Goal: Task Accomplishment & Management: Manage account settings

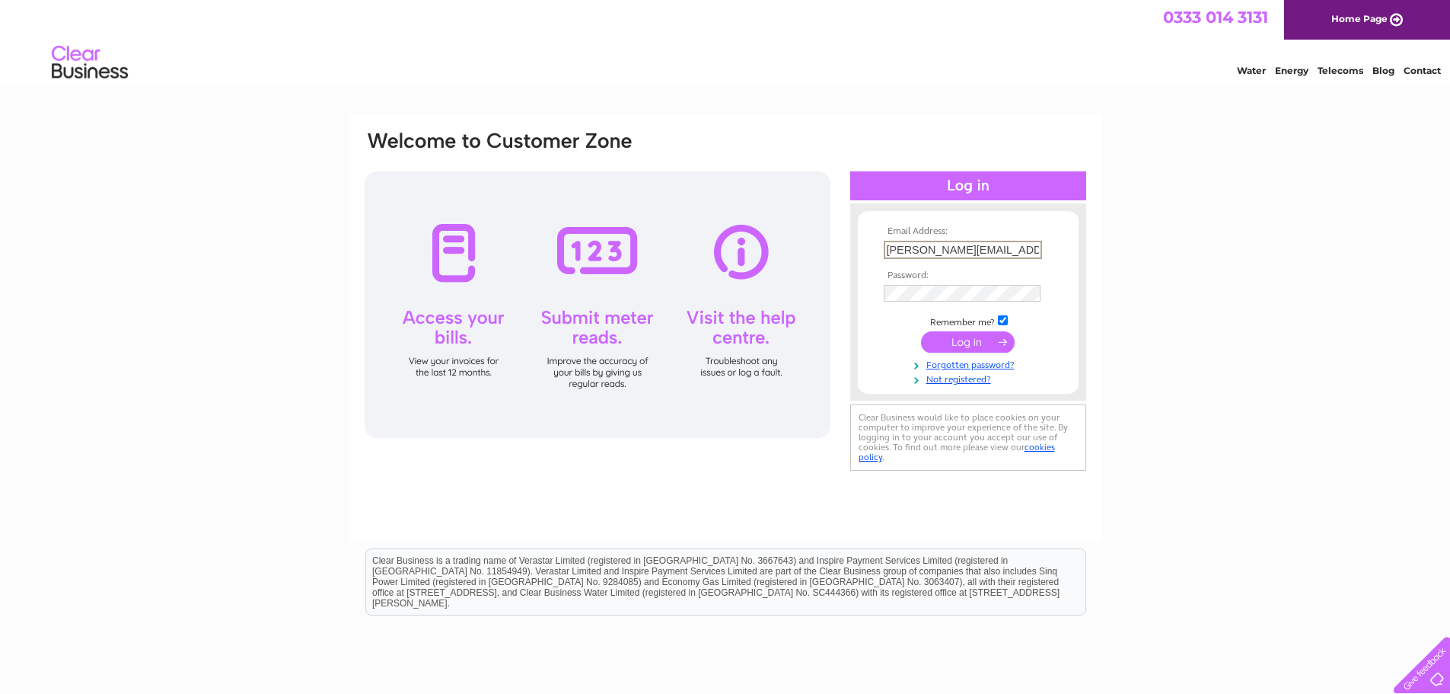
click at [971, 343] on input "submit" at bounding box center [968, 341] width 94 height 21
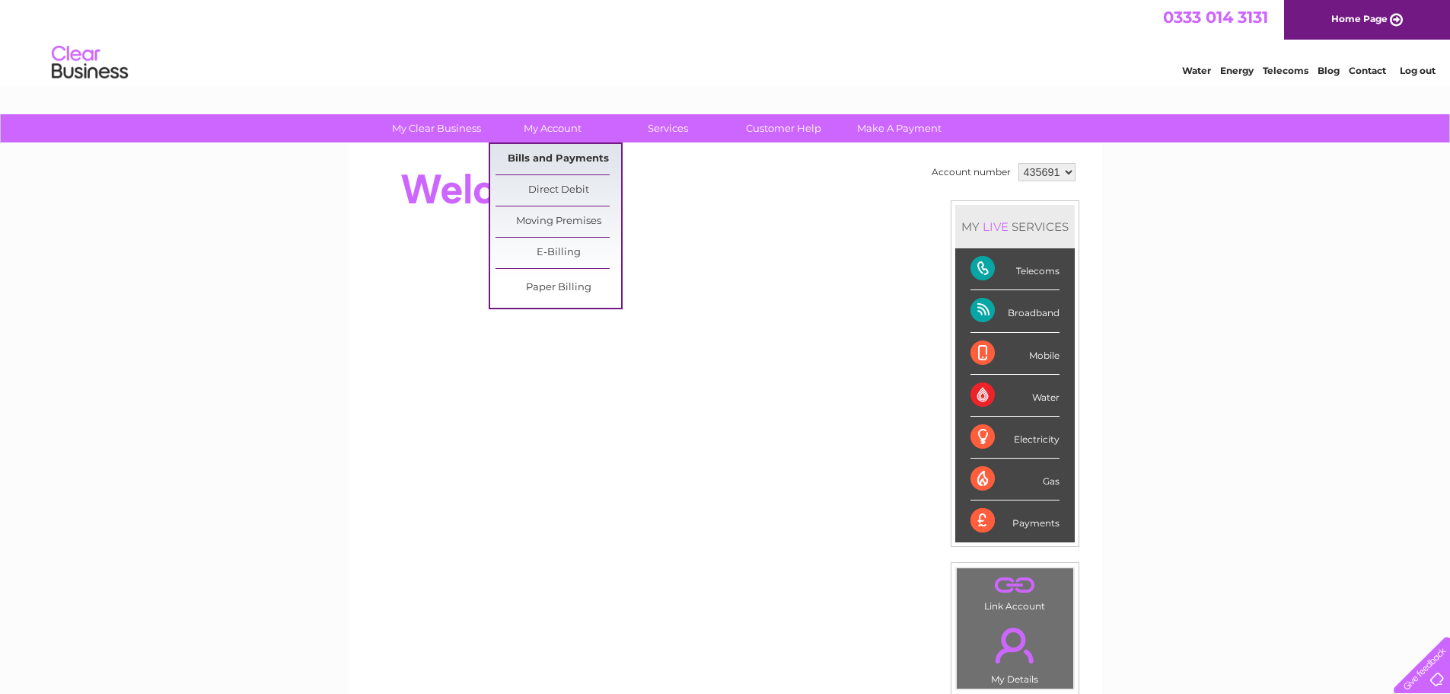
click at [576, 157] on link "Bills and Payments" at bounding box center [559, 159] width 126 height 30
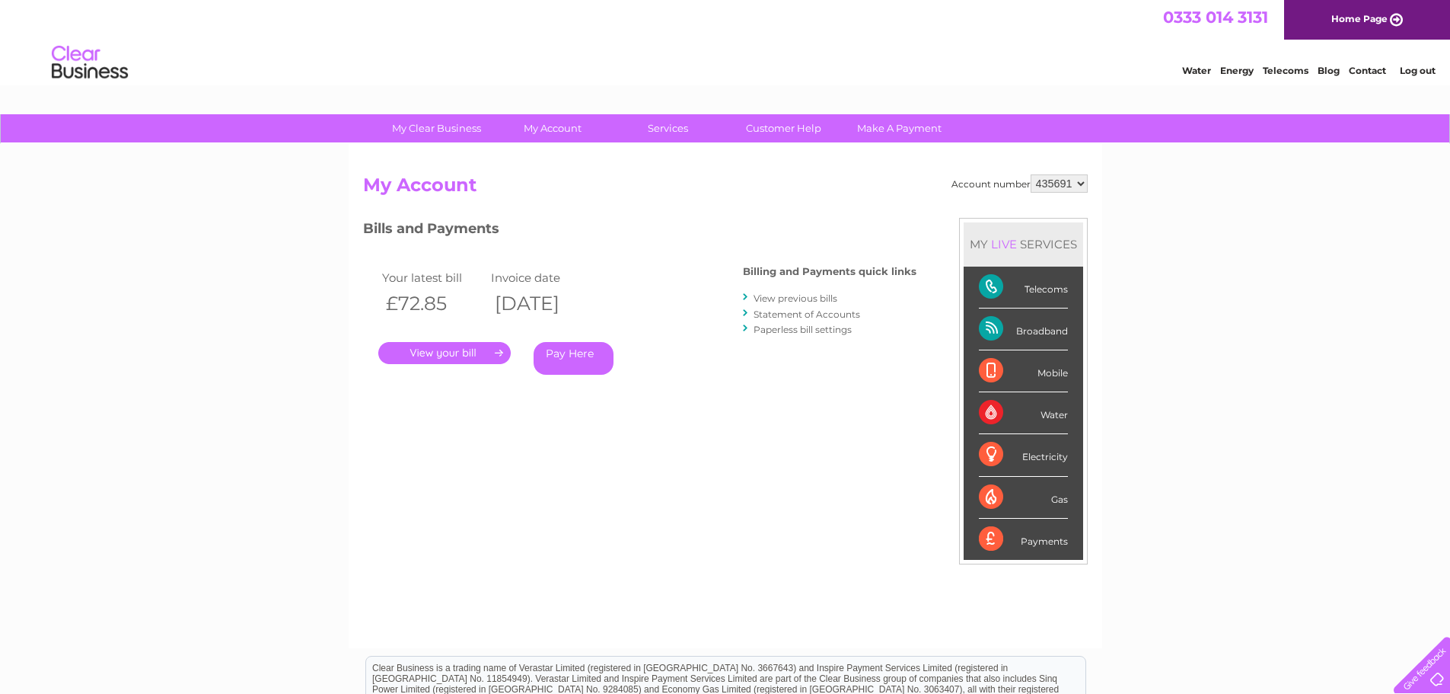
click at [462, 352] on link "." at bounding box center [444, 353] width 132 height 22
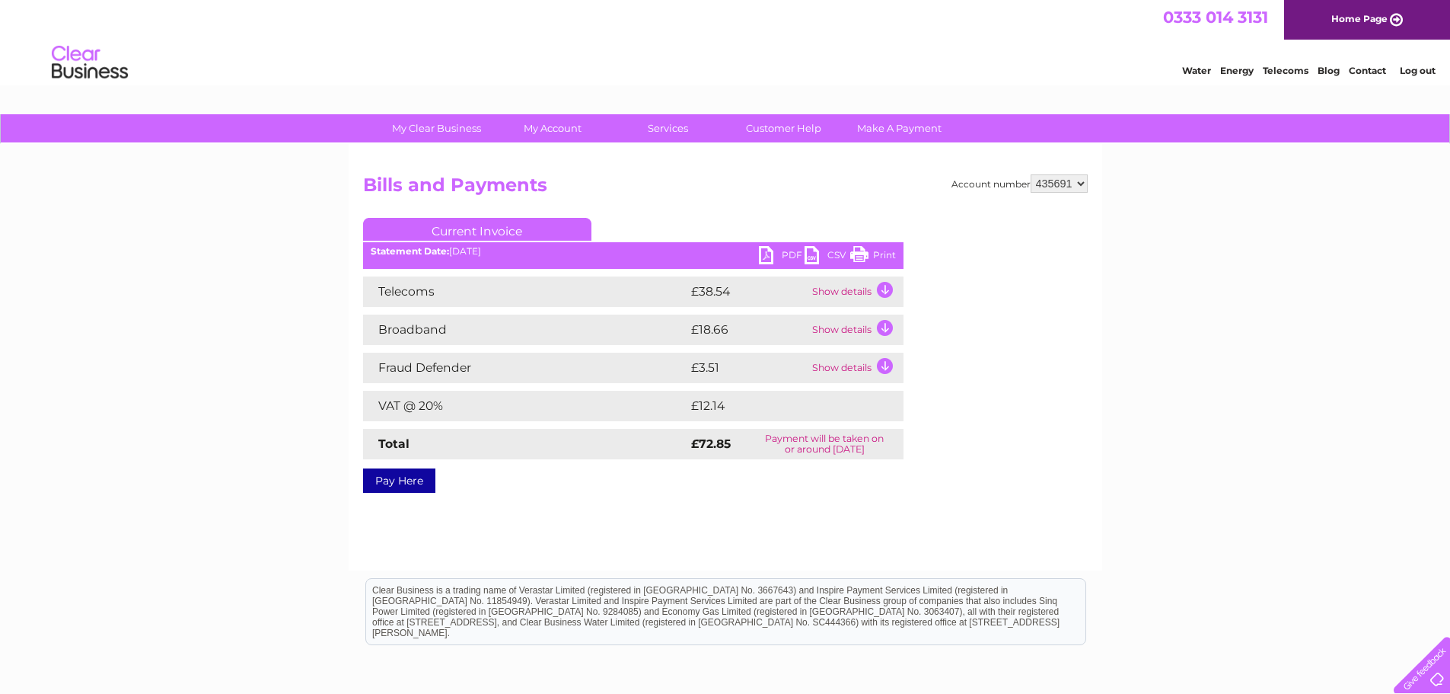
click at [788, 257] on link "PDF" at bounding box center [782, 257] width 46 height 22
